Goal: Register for event/course

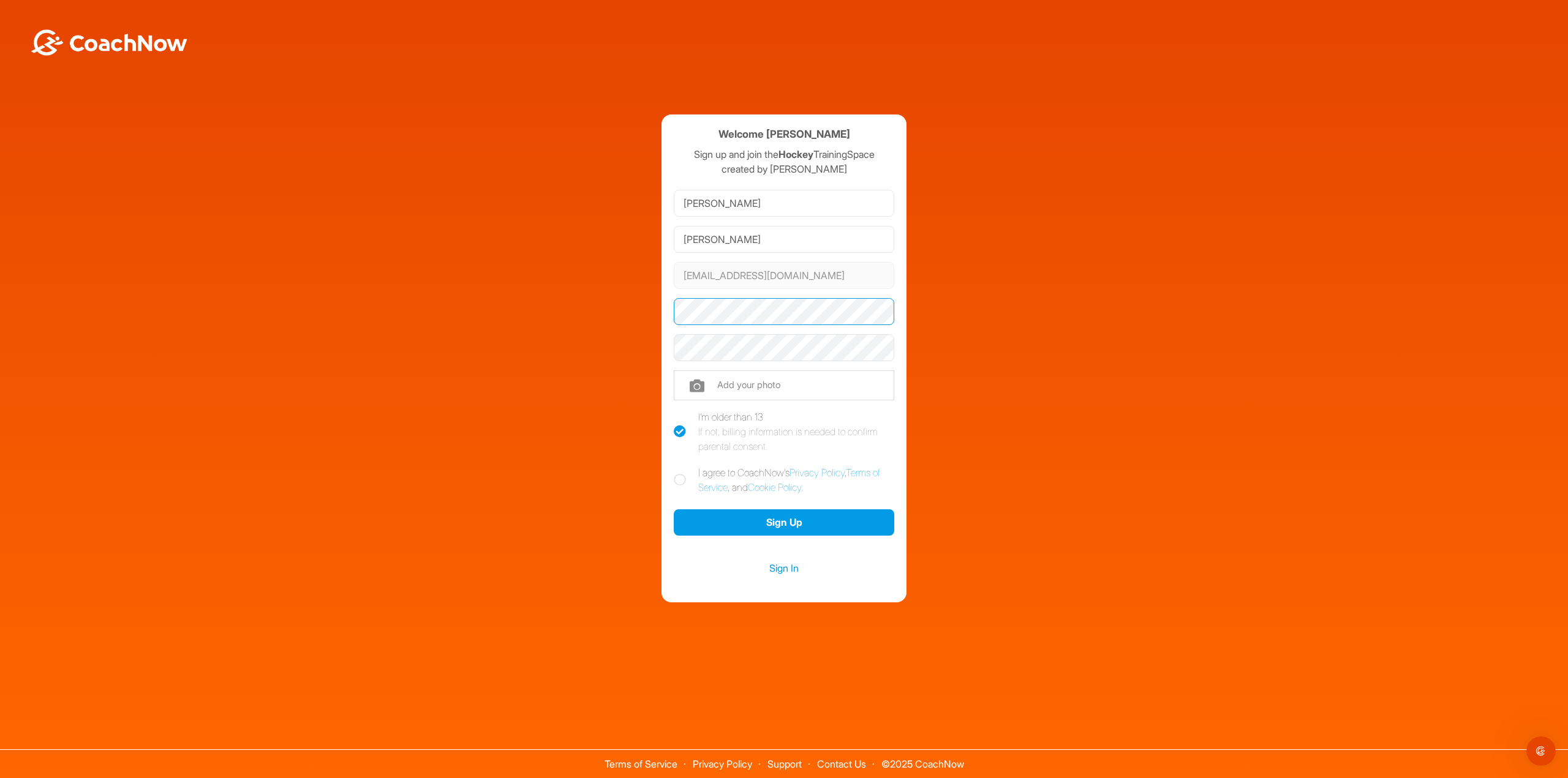
click at [386, 273] on div "Welcome [PERSON_NAME] Sign up and join the Hockey TrainingSpace created by [PER…" at bounding box center [784, 358] width 1555 height 488
click at [674, 476] on icon at bounding box center [679, 479] width 12 height 12
click at [674, 473] on input "I agree to CoachNow's Privacy Policy , Terms of Service , and Cookie Policy ." at bounding box center [677, 469] width 8 height 8
checkbox input "true"
click at [797, 524] on button "Sign Up" at bounding box center [784, 522] width 221 height 26
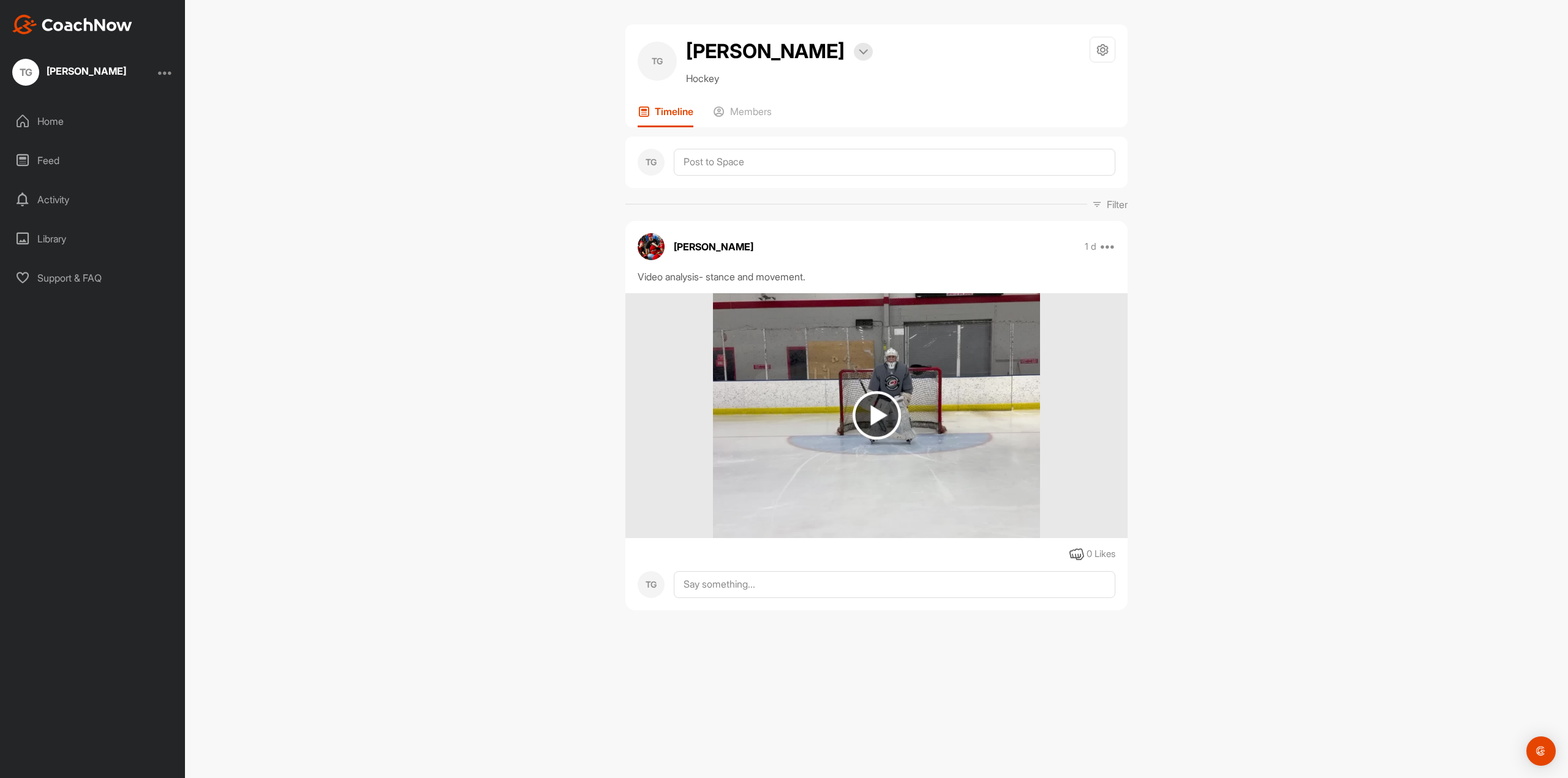
click at [877, 412] on img at bounding box center [876, 415] width 49 height 48
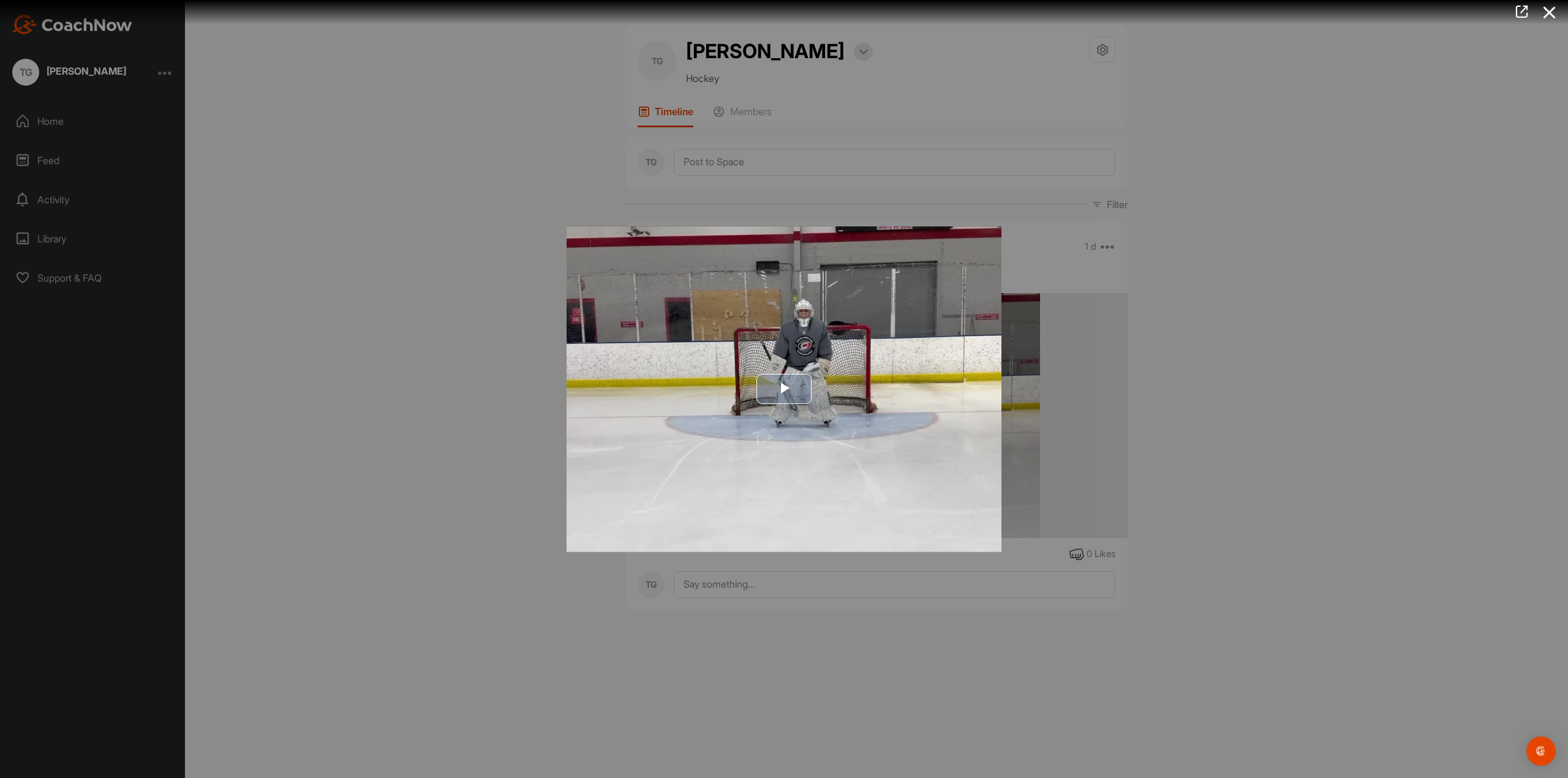
click at [784, 389] on span "Video Player" at bounding box center [784, 389] width 0 height 0
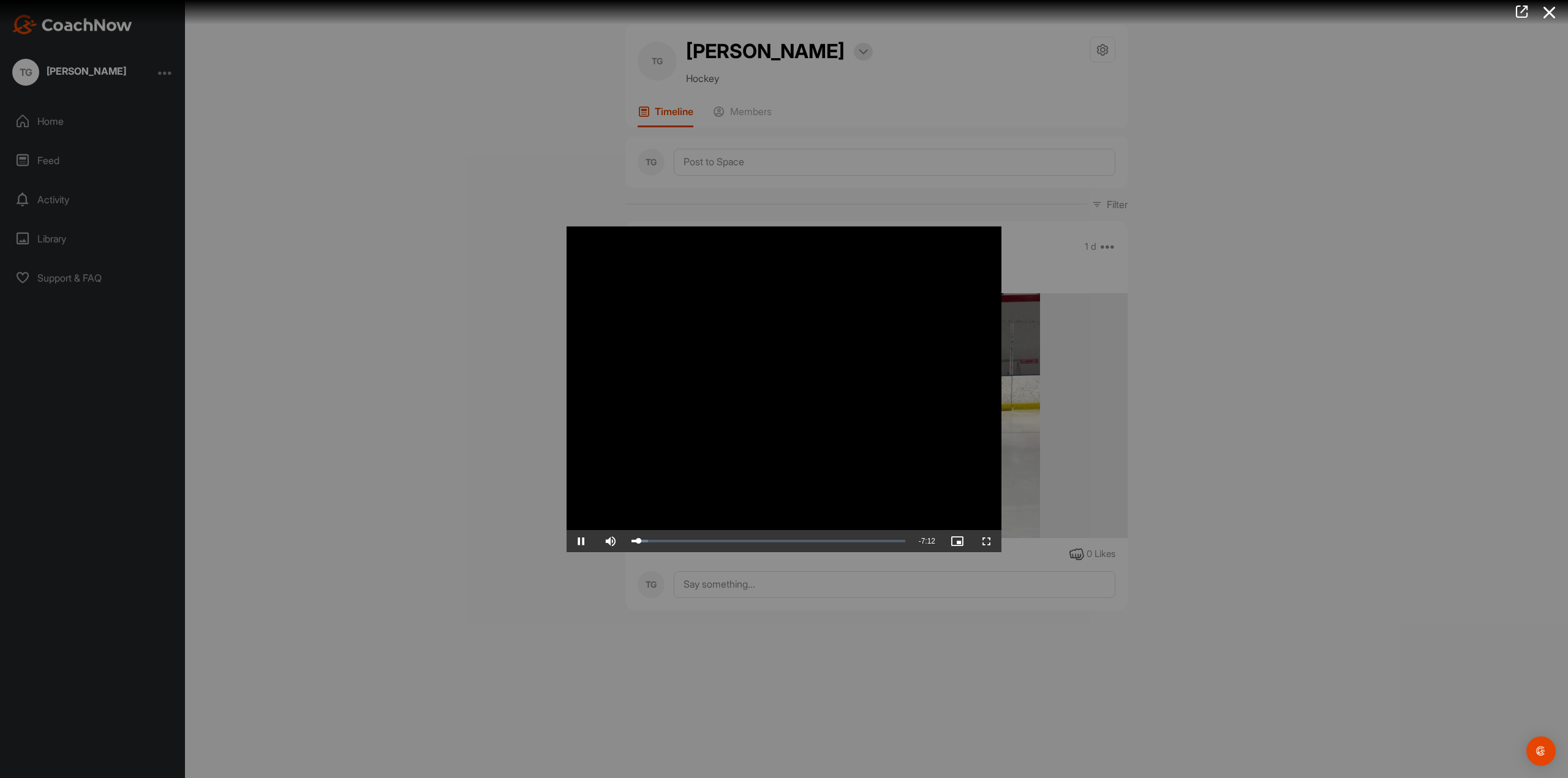
click at [430, 339] on div at bounding box center [784, 389] width 1568 height 778
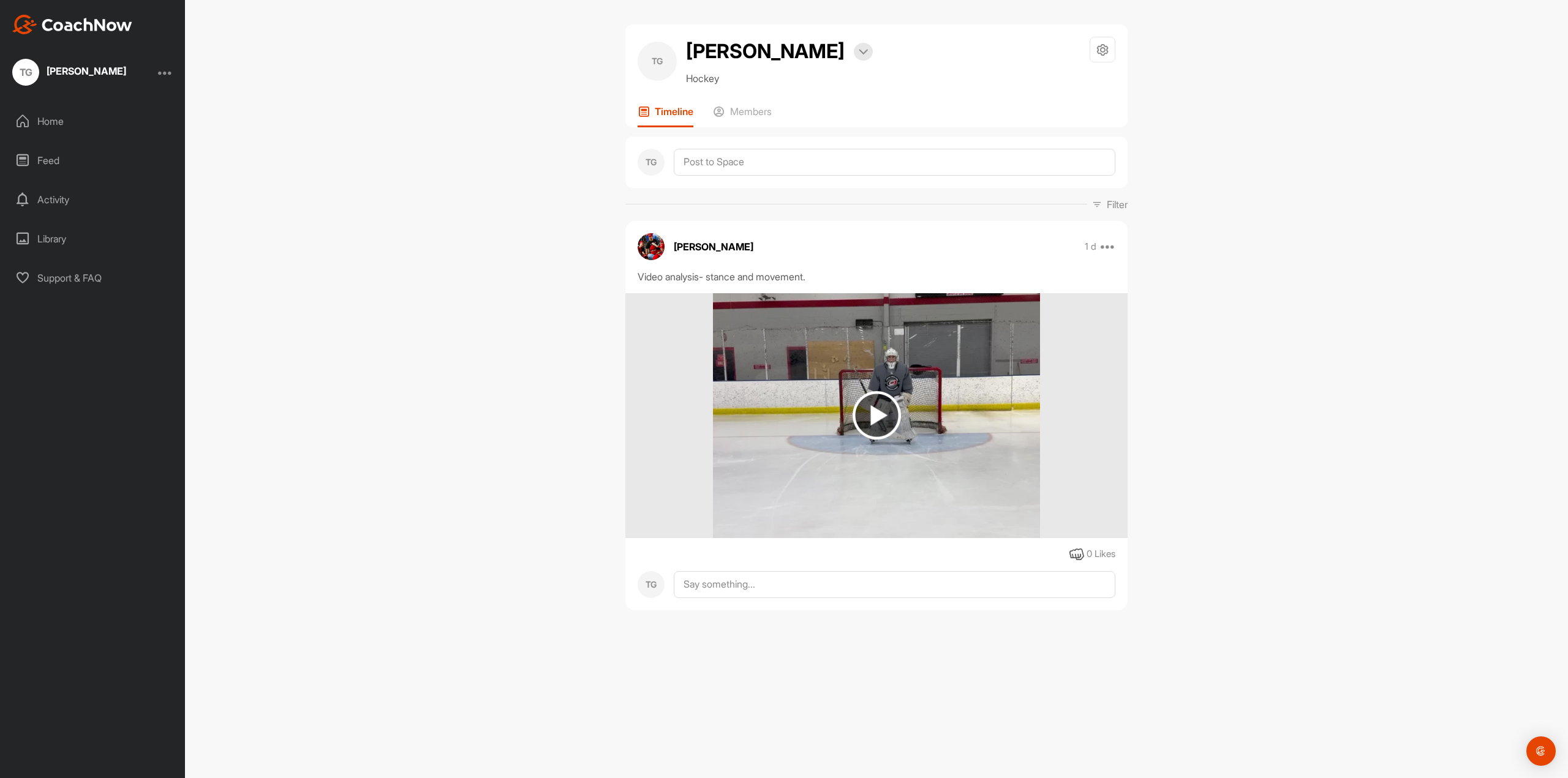
click at [898, 414] on img at bounding box center [876, 415] width 49 height 48
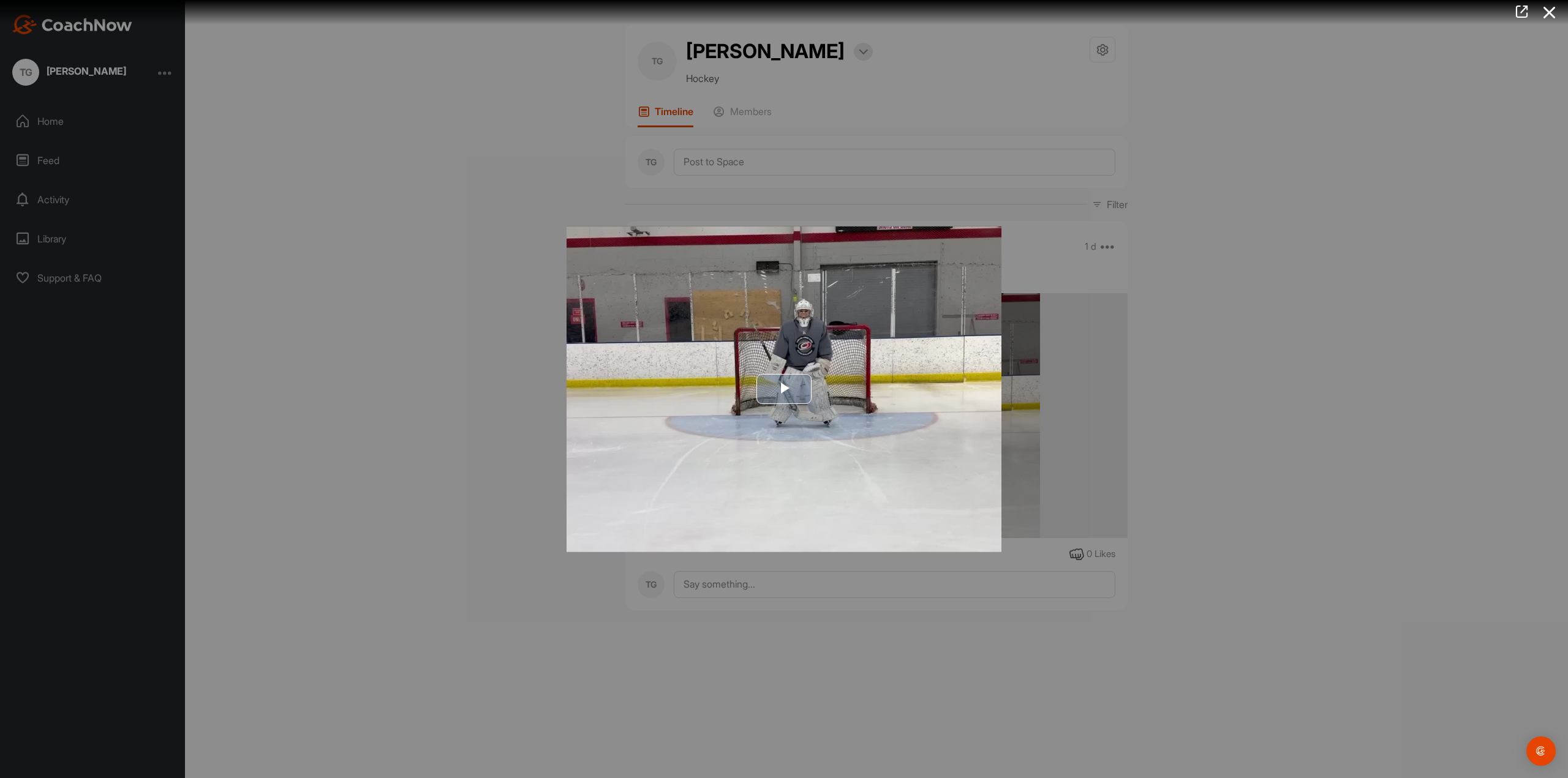
click at [784, 389] on span "Video Player" at bounding box center [784, 389] width 0 height 0
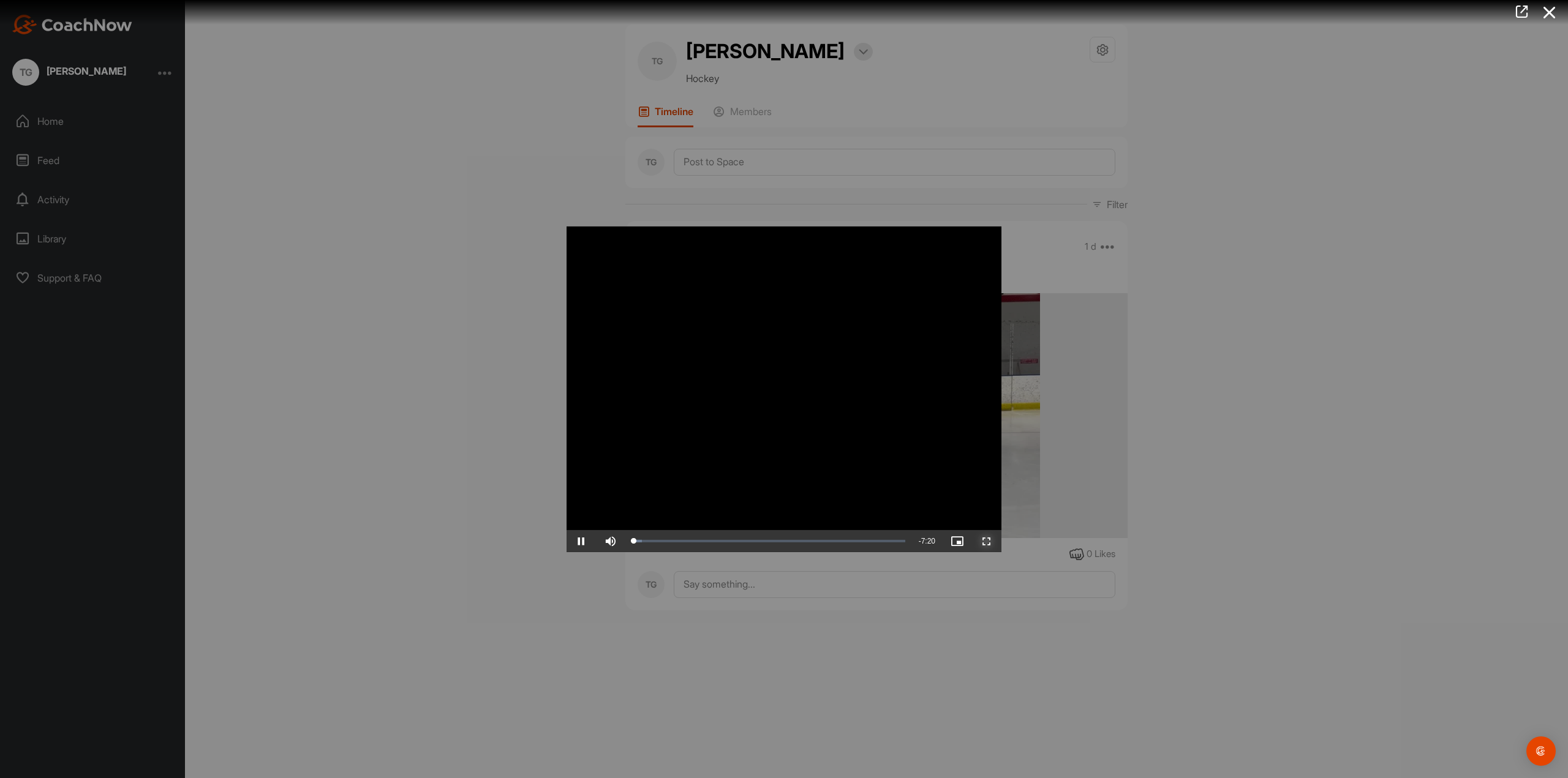
click at [994, 541] on span "Video Player" at bounding box center [987, 541] width 30 height 0
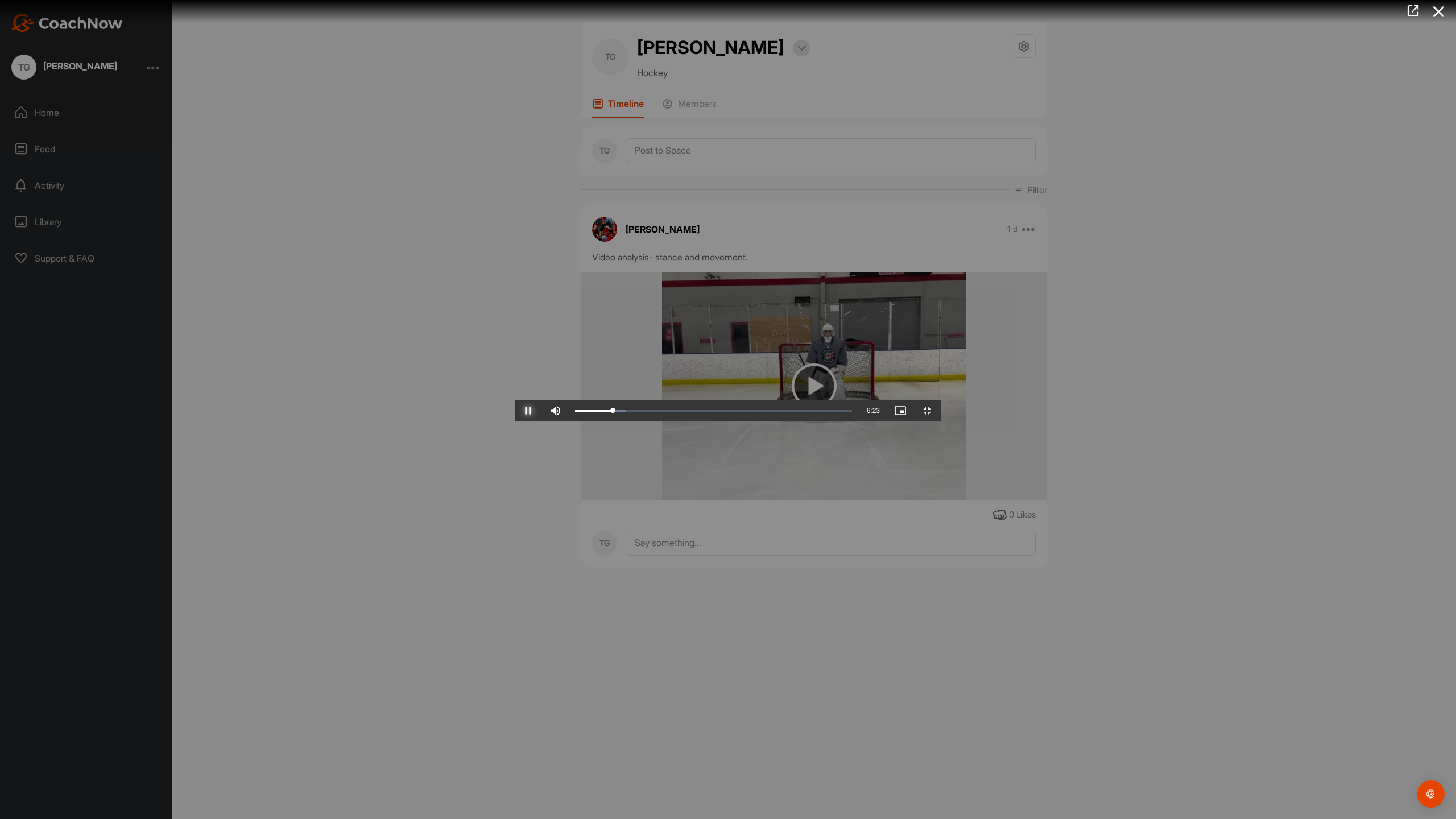
click at [514, 411] on span "Video Player" at bounding box center [528, 411] width 27 height 0
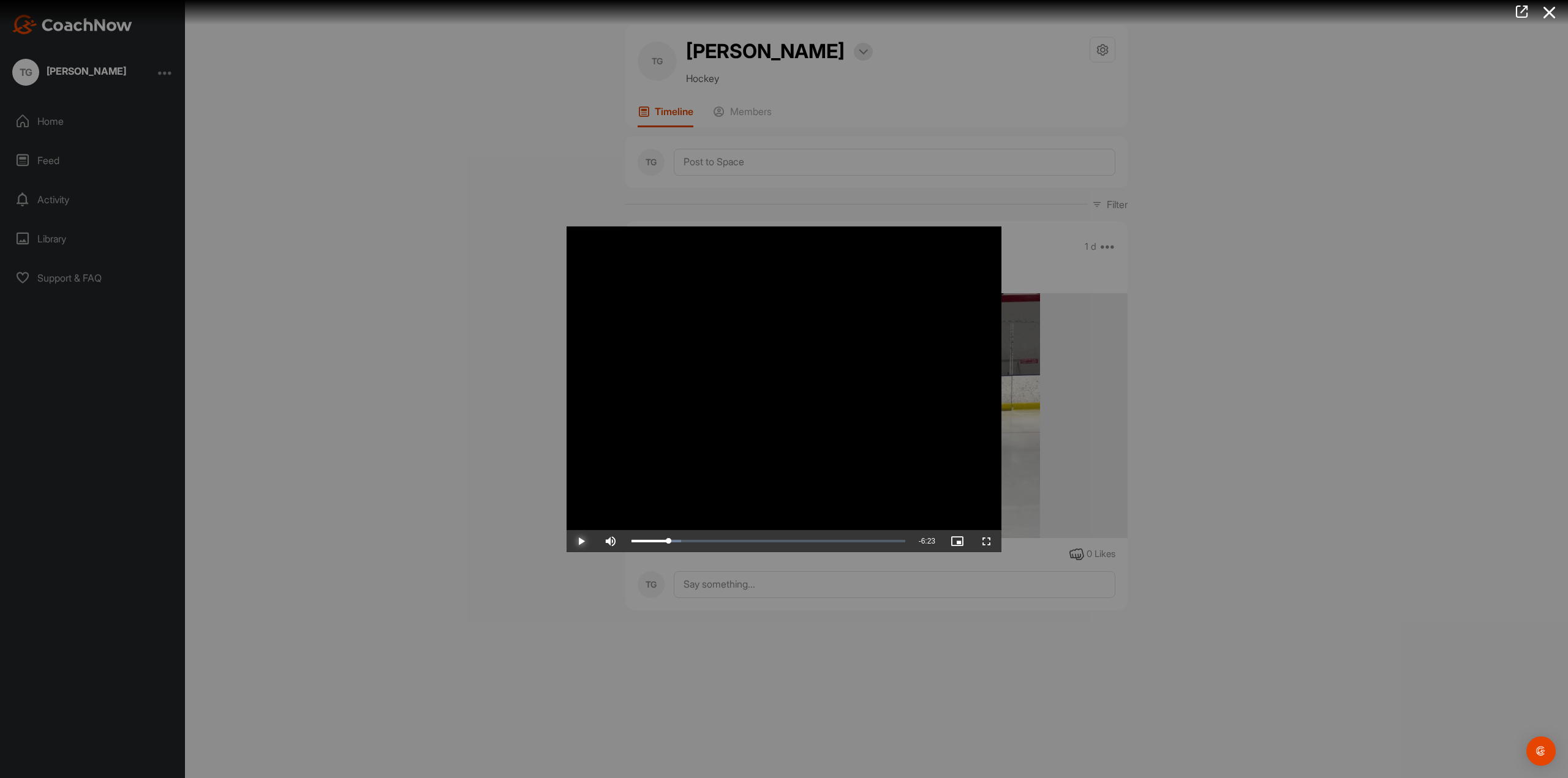
click at [578, 541] on span "Video Player" at bounding box center [581, 541] width 30 height 0
click at [582, 541] on span "Video Player" at bounding box center [581, 541] width 30 height 0
click at [609, 541] on span "Video Player" at bounding box center [610, 541] width 30 height 0
click at [580, 541] on span "Video Player" at bounding box center [581, 541] width 30 height 0
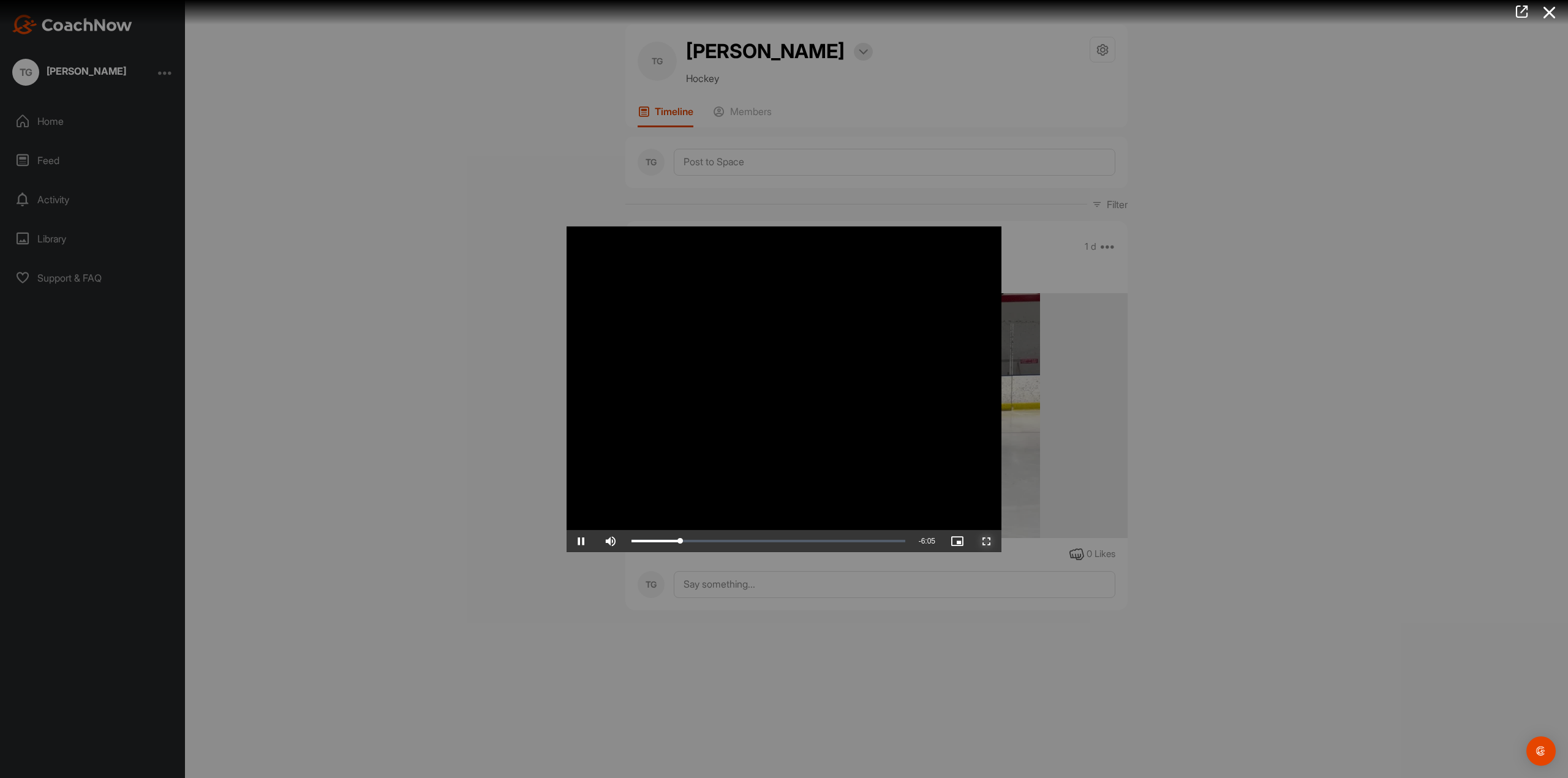
click at [985, 541] on span "Video Player" at bounding box center [987, 541] width 30 height 0
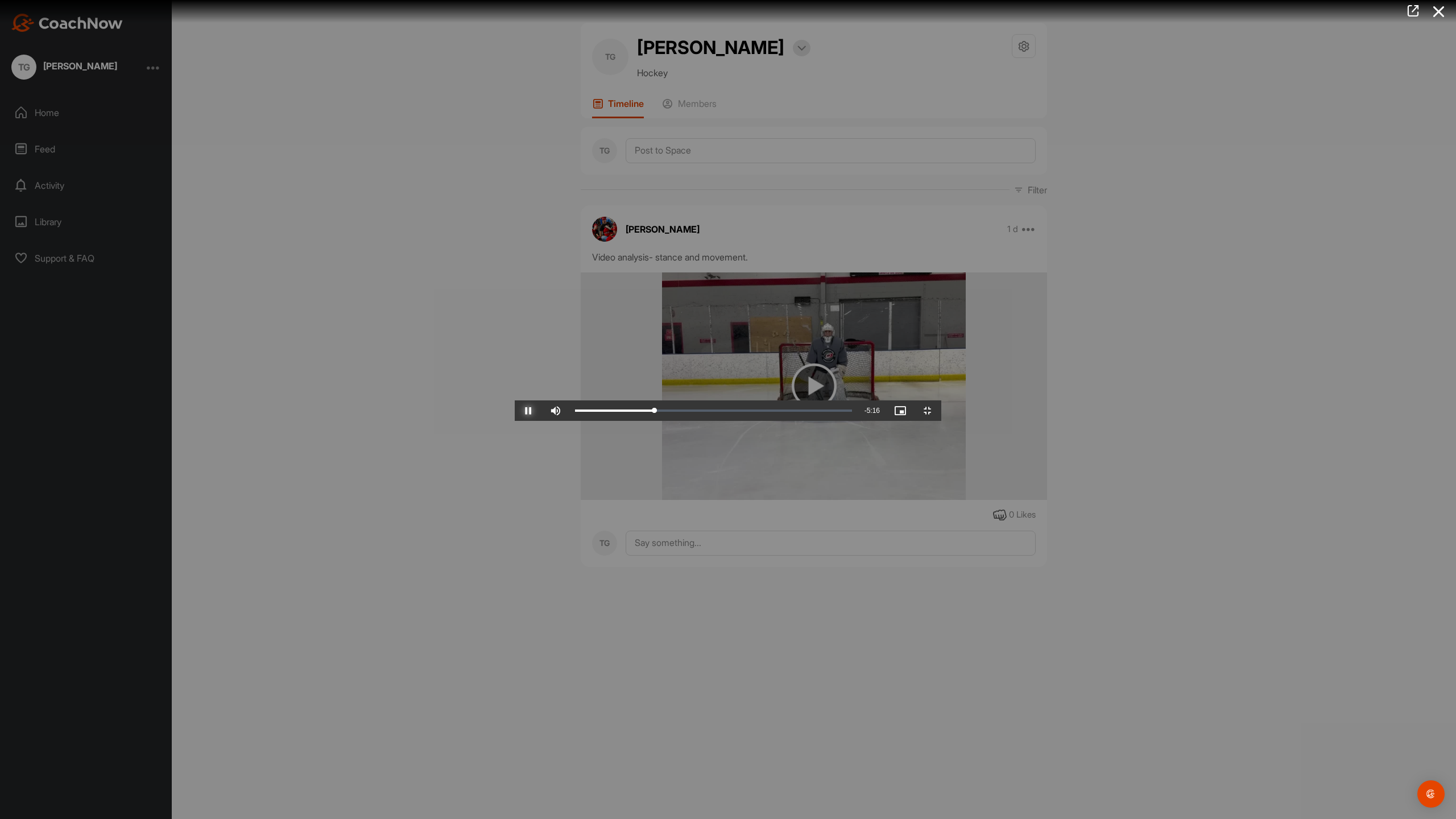
click at [514, 411] on span "Video Player" at bounding box center [528, 411] width 27 height 0
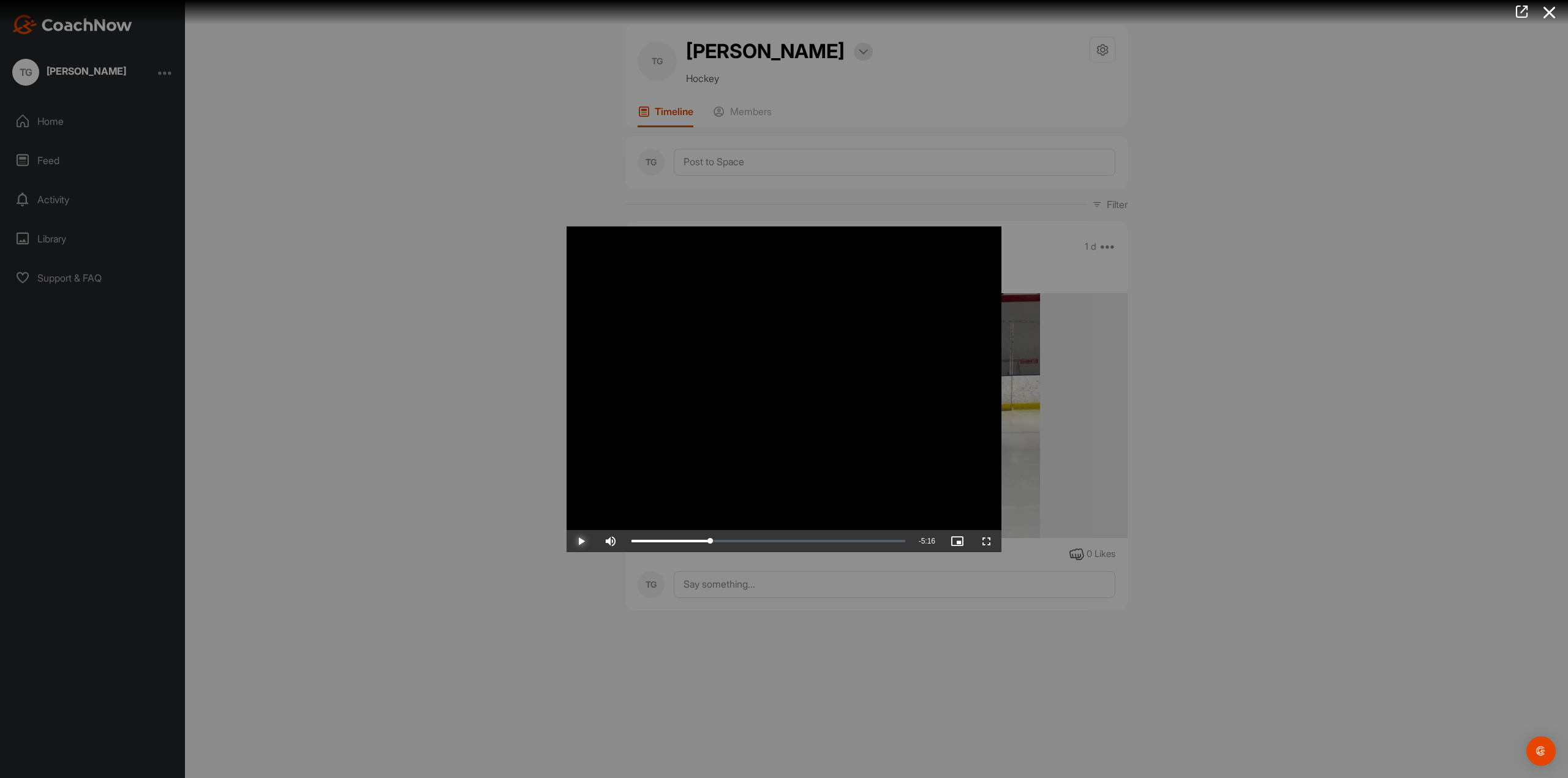
click at [581, 541] on span "Video Player" at bounding box center [581, 541] width 30 height 0
drag, startPoint x: 714, startPoint y: 544, endPoint x: 635, endPoint y: 544, distance: 79.0
click at [635, 543] on div "0:05" at bounding box center [633, 540] width 4 height 4
click at [579, 541] on span "Video Player" at bounding box center [581, 541] width 30 height 0
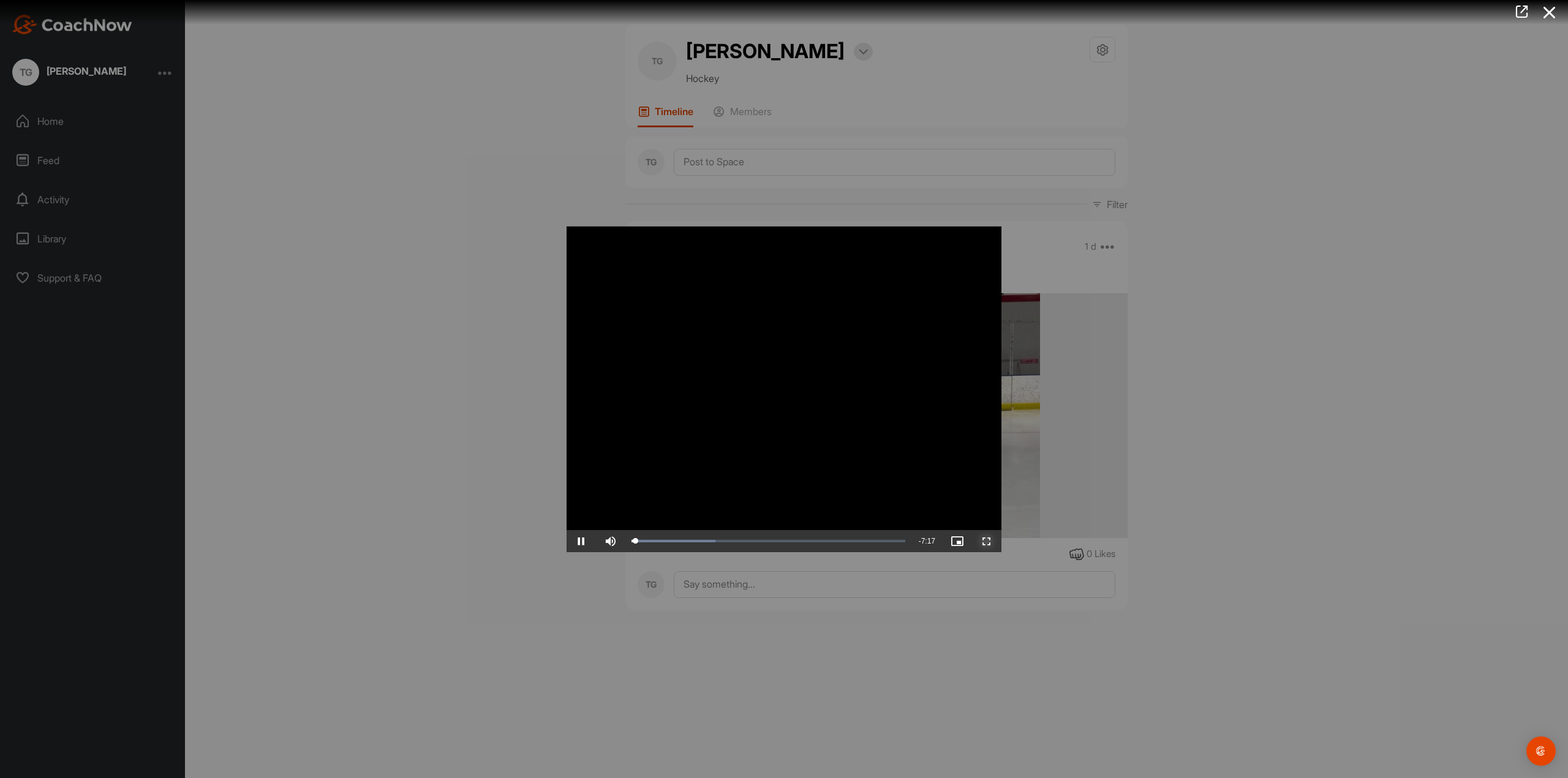
click at [991, 541] on span "Video Player" at bounding box center [987, 541] width 30 height 0
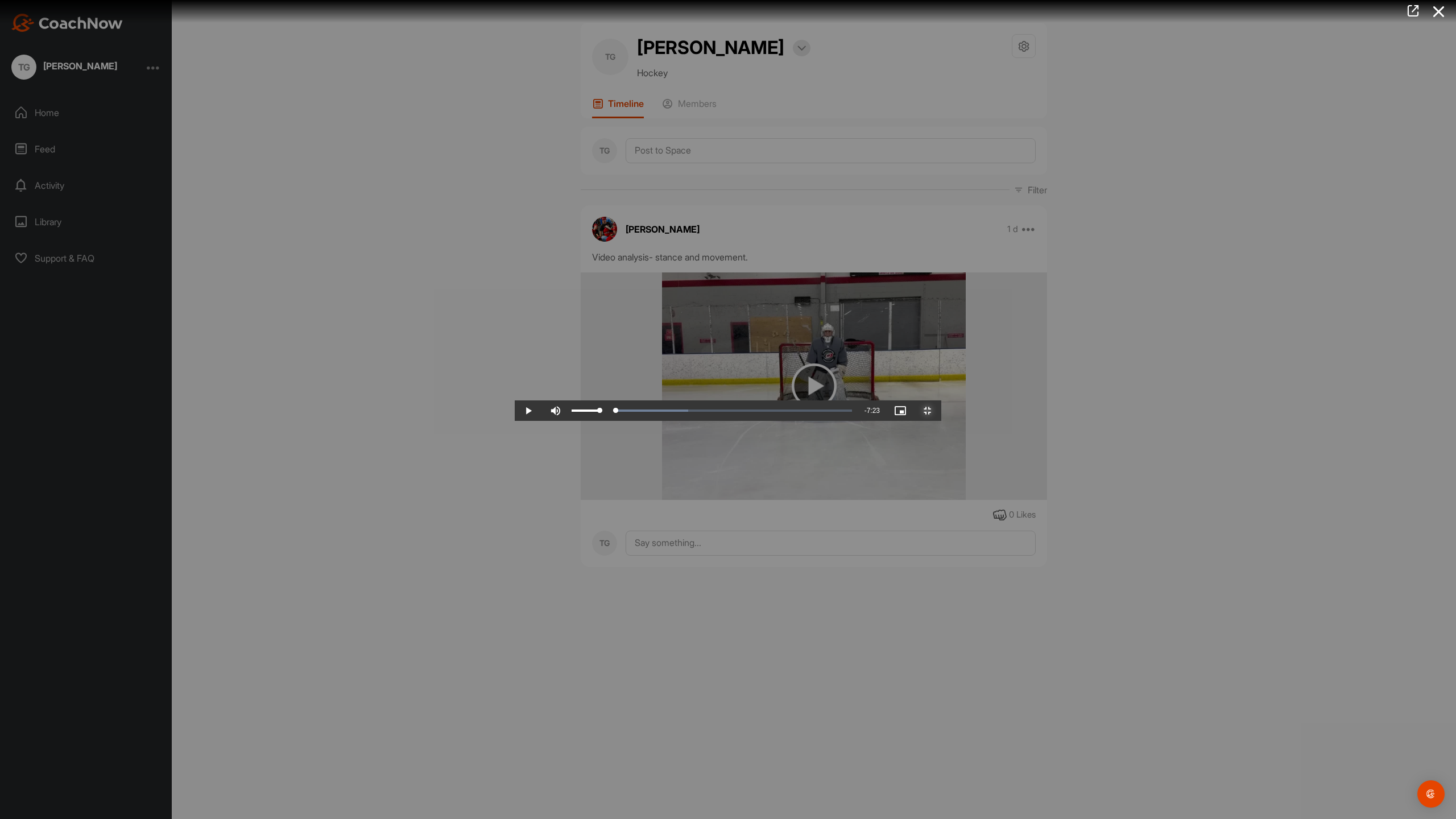
drag, startPoint x: 86, startPoint y: 805, endPoint x: 0, endPoint y: 793, distance: 86.8
click at [514, 421] on div "Video Player is loading. Play Video Play Skip Backward Skip Forward Mute 100% C…" at bounding box center [727, 410] width 426 height 23
click at [571, 412] on div "29%" at bounding box center [585, 410] width 28 height 2
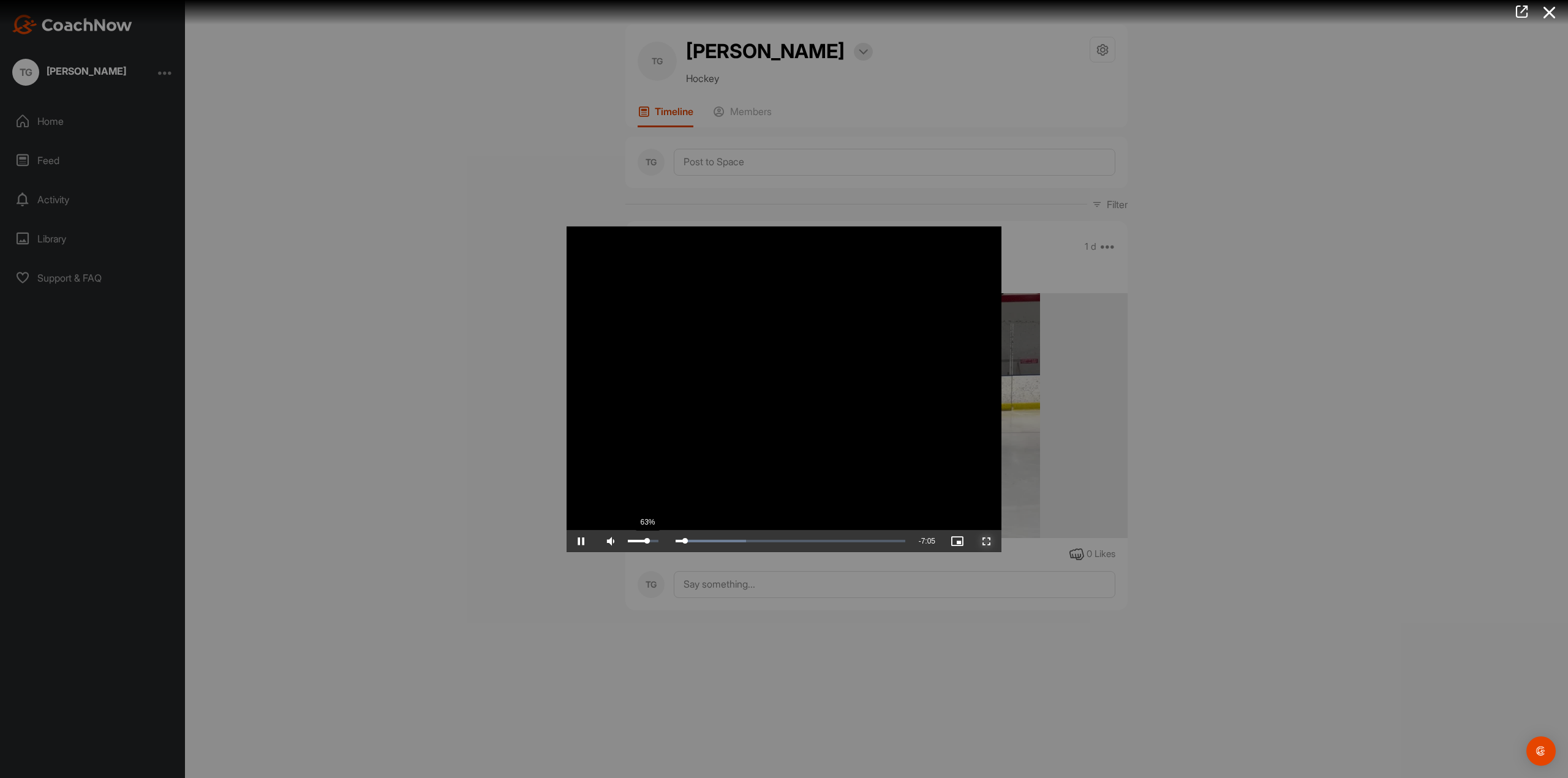
drag, startPoint x: 637, startPoint y: 538, endPoint x: 647, endPoint y: 538, distance: 10.0
click at [647, 540] on div "Volume Level" at bounding box center [637, 540] width 19 height 2
click at [650, 540] on div "Volume Level" at bounding box center [638, 540] width 22 height 2
click at [991, 541] on span "Video Player" at bounding box center [987, 541] width 30 height 0
click at [987, 541] on span "Video Player" at bounding box center [987, 541] width 30 height 0
